Goal: Find specific page/section: Find specific page/section

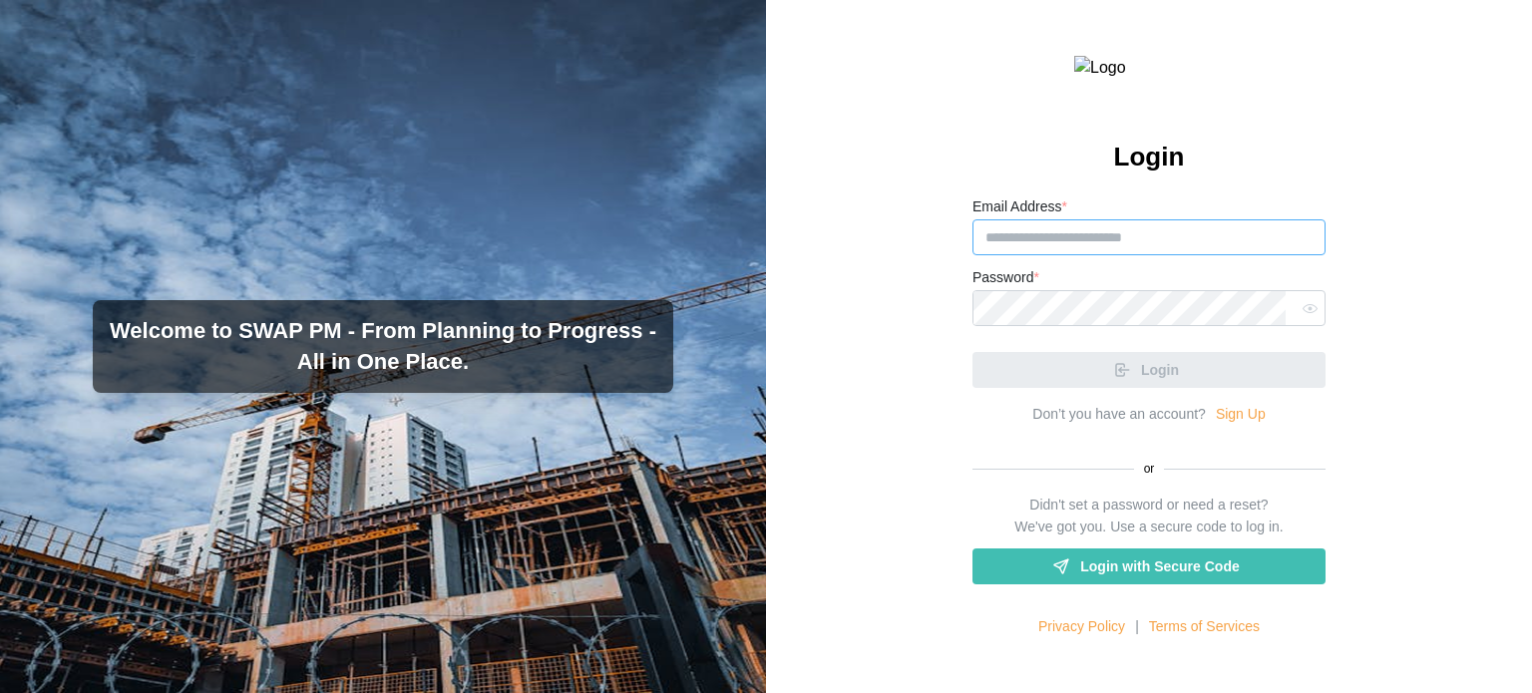
click at [1105, 255] on input "Email Address *" at bounding box center [1148, 237] width 353 height 36
paste input "**********"
type input "**********"
click at [1017, 326] on div "Password *" at bounding box center [1148, 295] width 353 height 61
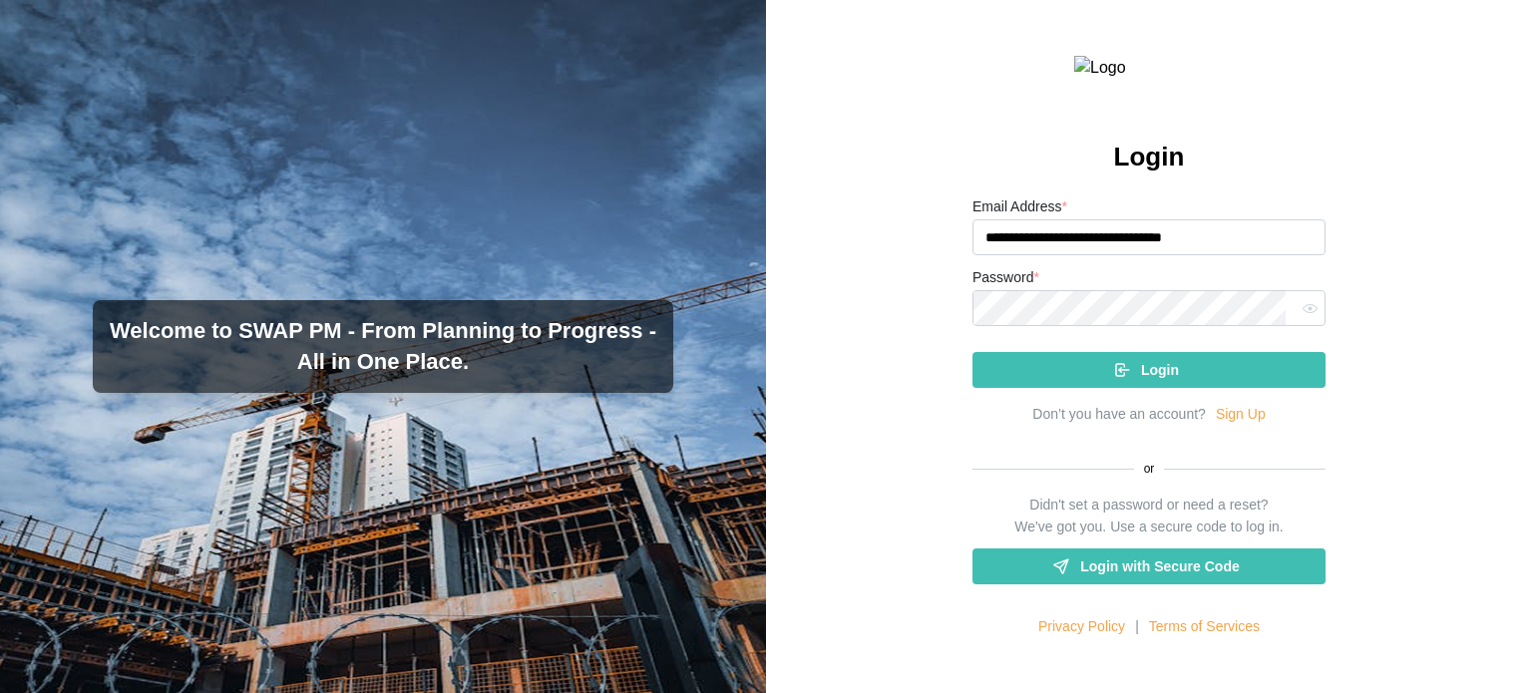
click at [1068, 387] on div "Login" at bounding box center [1145, 370] width 321 height 34
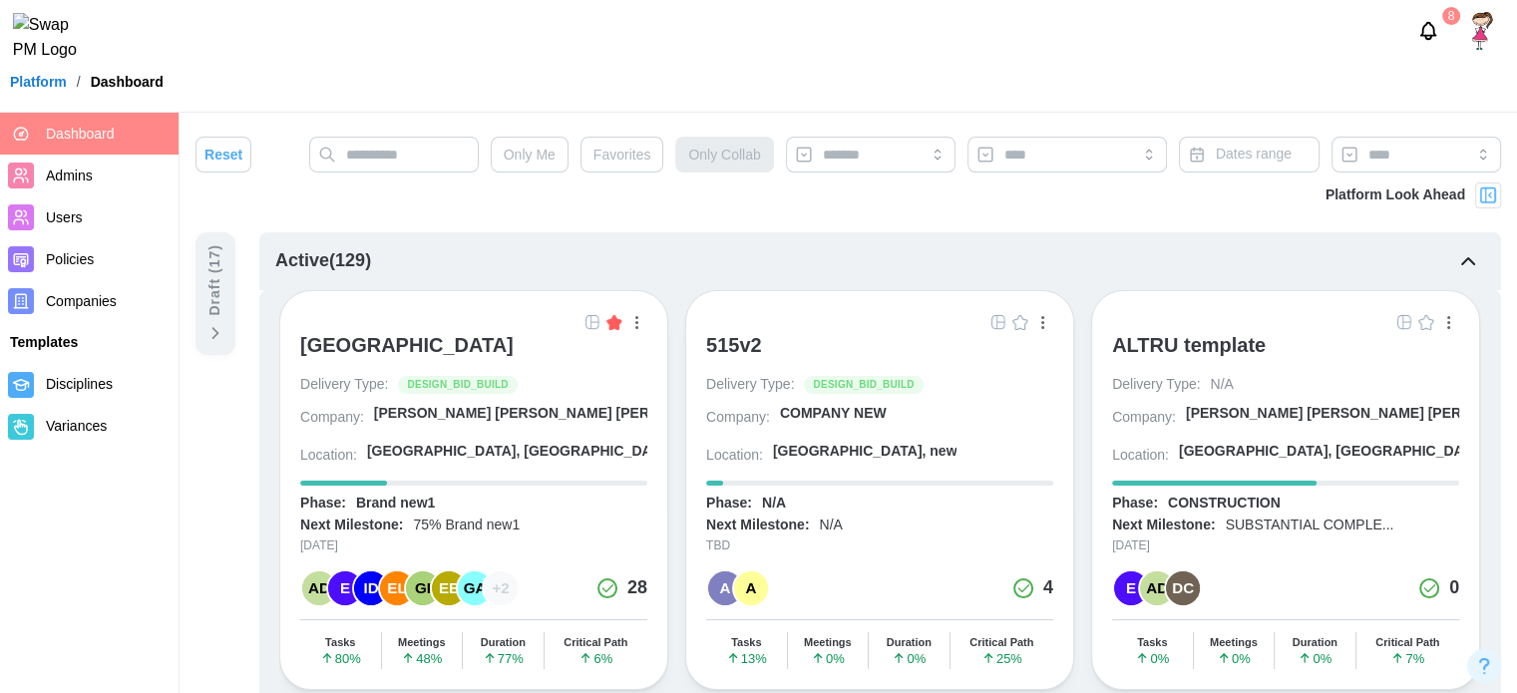
click at [427, 350] on div "[GEOGRAPHIC_DATA]" at bounding box center [406, 345] width 213 height 24
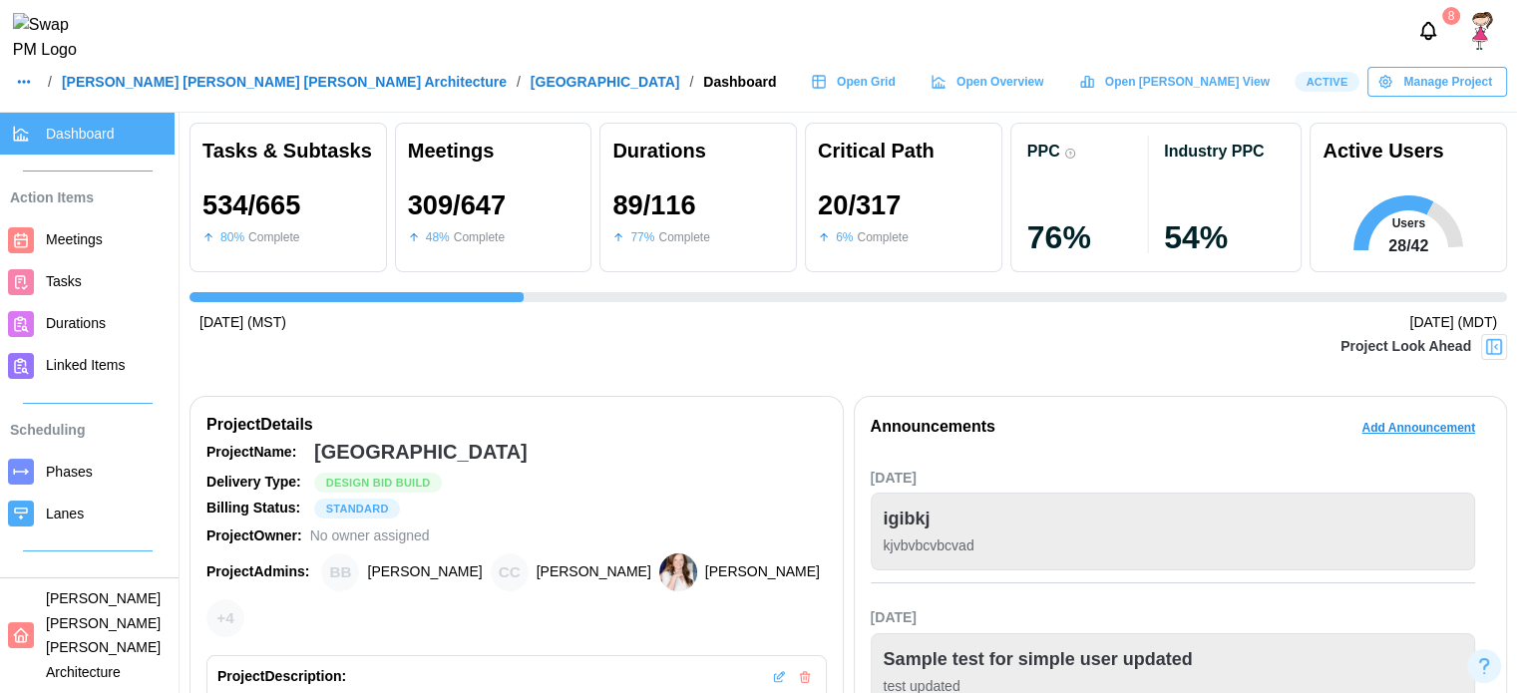
scroll to position [0, 14776]
click at [427, 350] on div "Project Look Ahead" at bounding box center [847, 359] width 1317 height 50
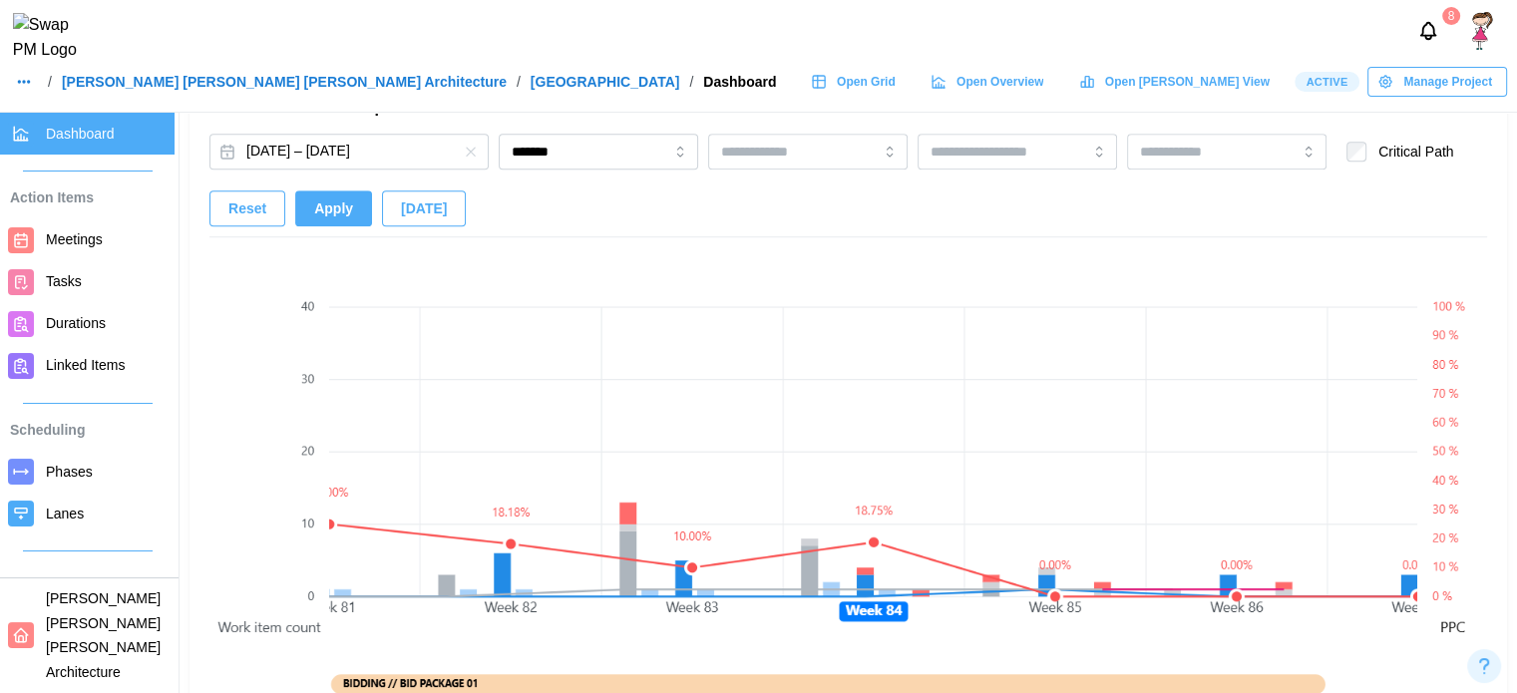
scroll to position [1335, 0]
click at [396, 153] on button "Feb 25, 2024 – Jun 18, 2030" at bounding box center [348, 153] width 279 height 36
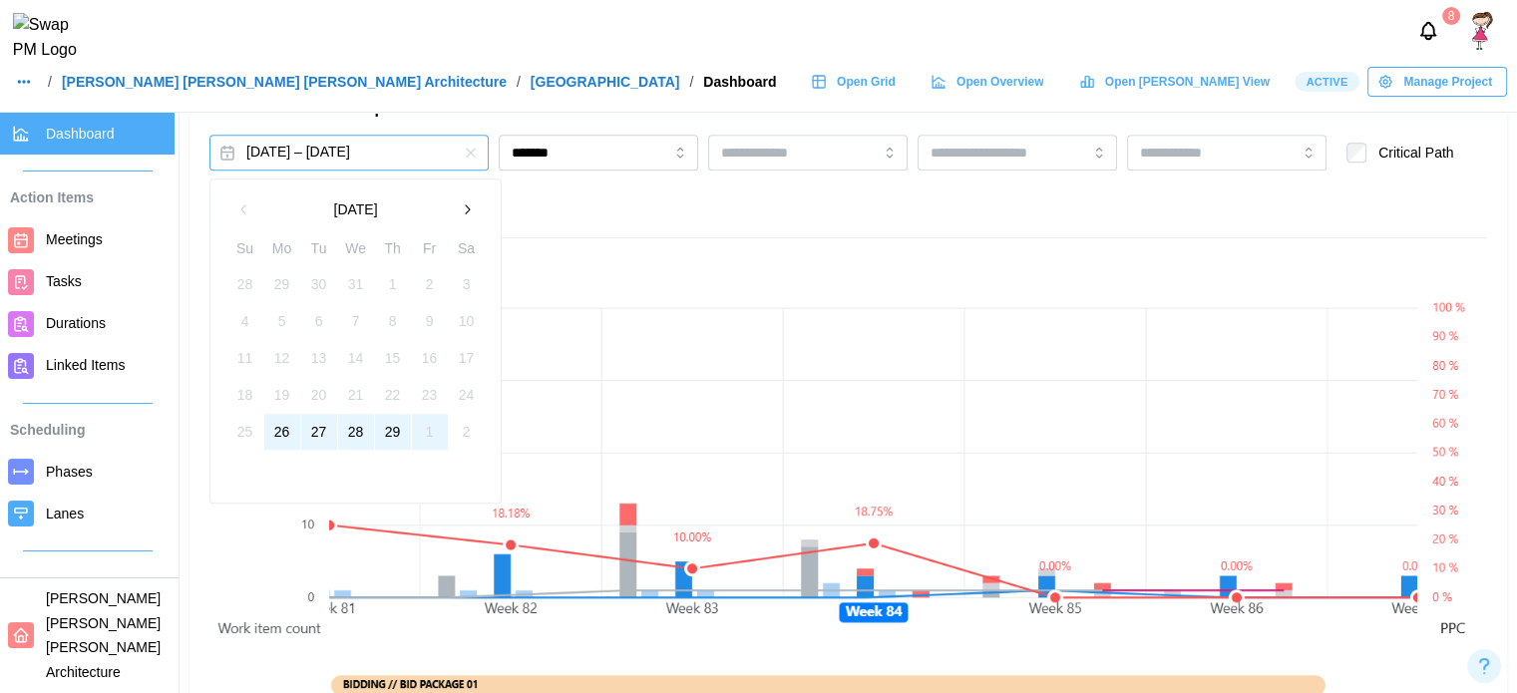
scroll to position [0, 0]
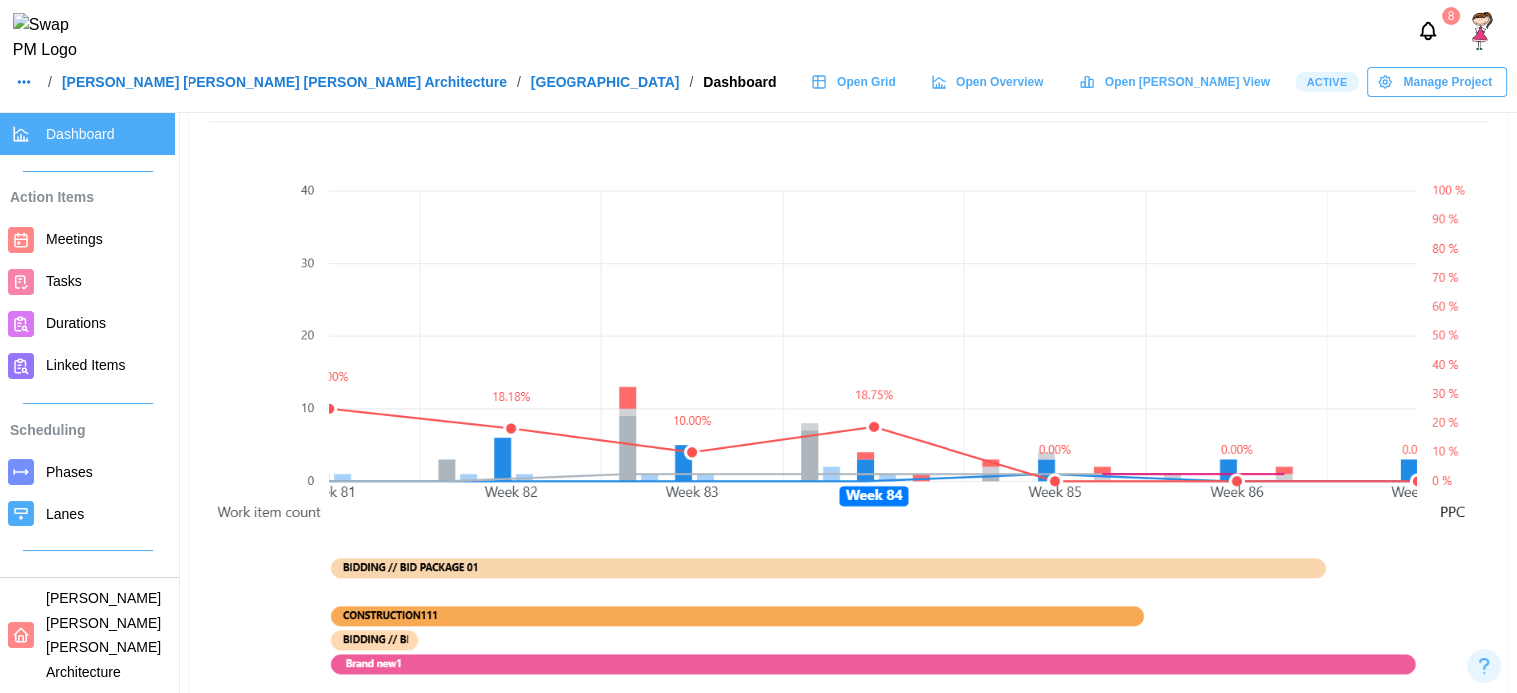
scroll to position [1452, 0]
click at [526, 393] on canvas at bounding box center [873, 430] width 1088 height 596
